Goal: Transaction & Acquisition: Purchase product/service

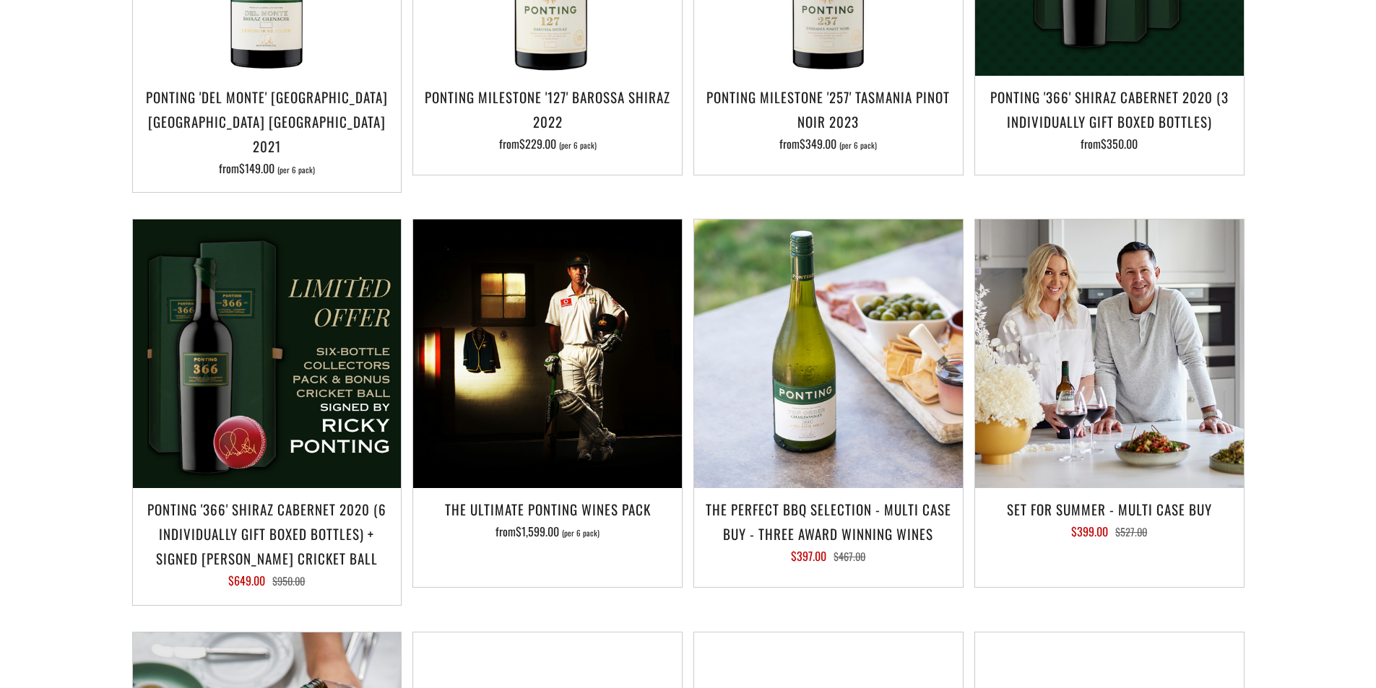
scroll to position [1373, 0]
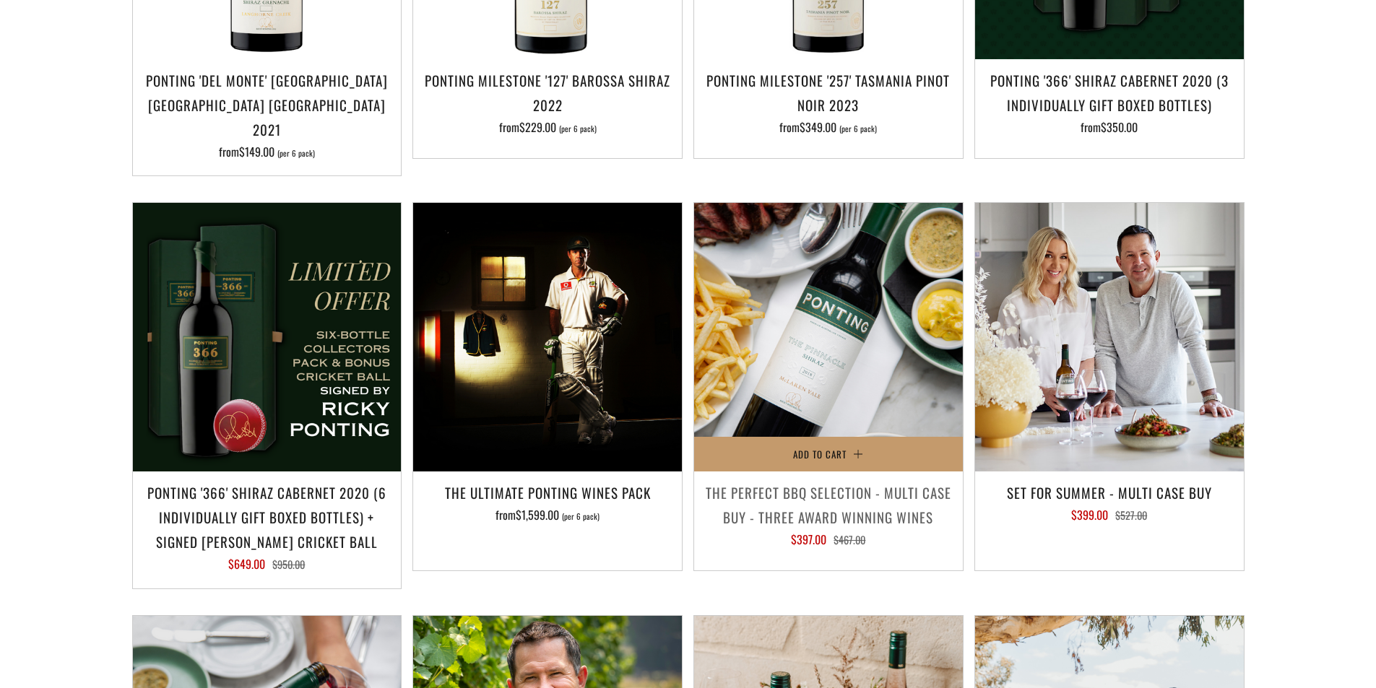
click at [843, 368] on img at bounding box center [828, 337] width 269 height 269
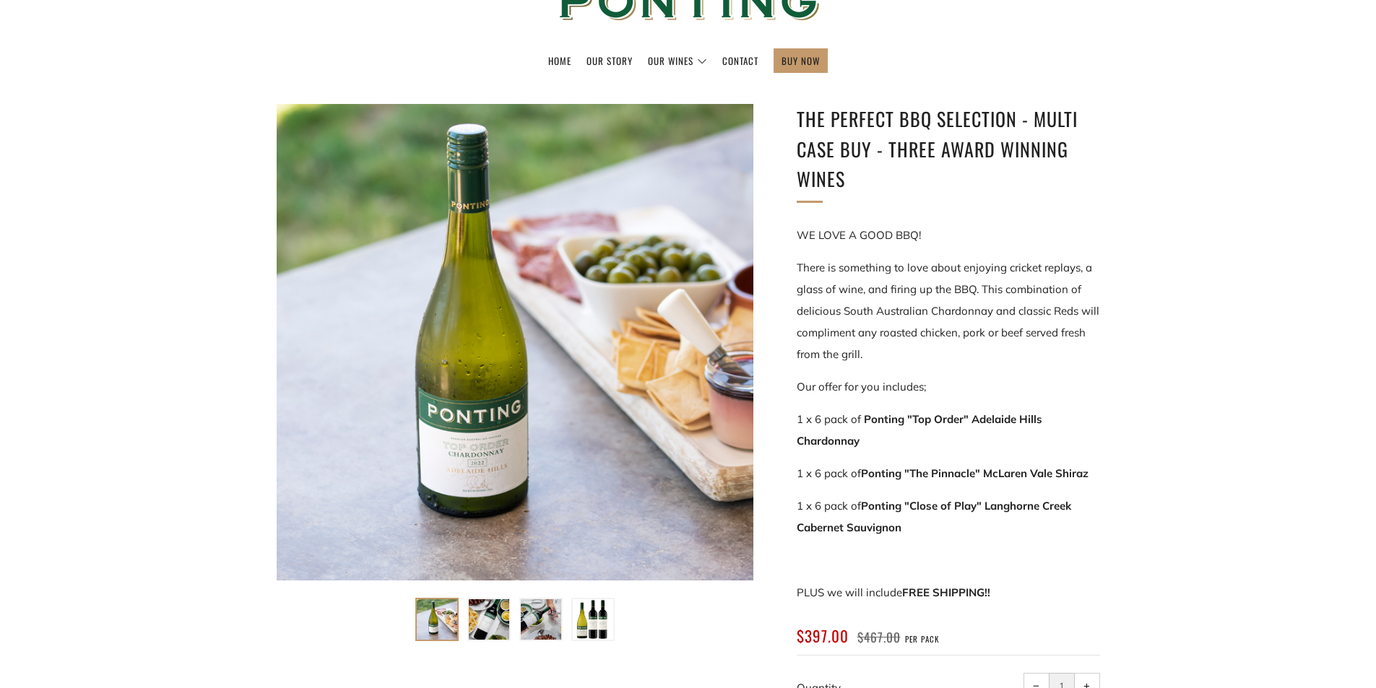
scroll to position [144, 0]
